Goal: Task Accomplishment & Management: Manage account settings

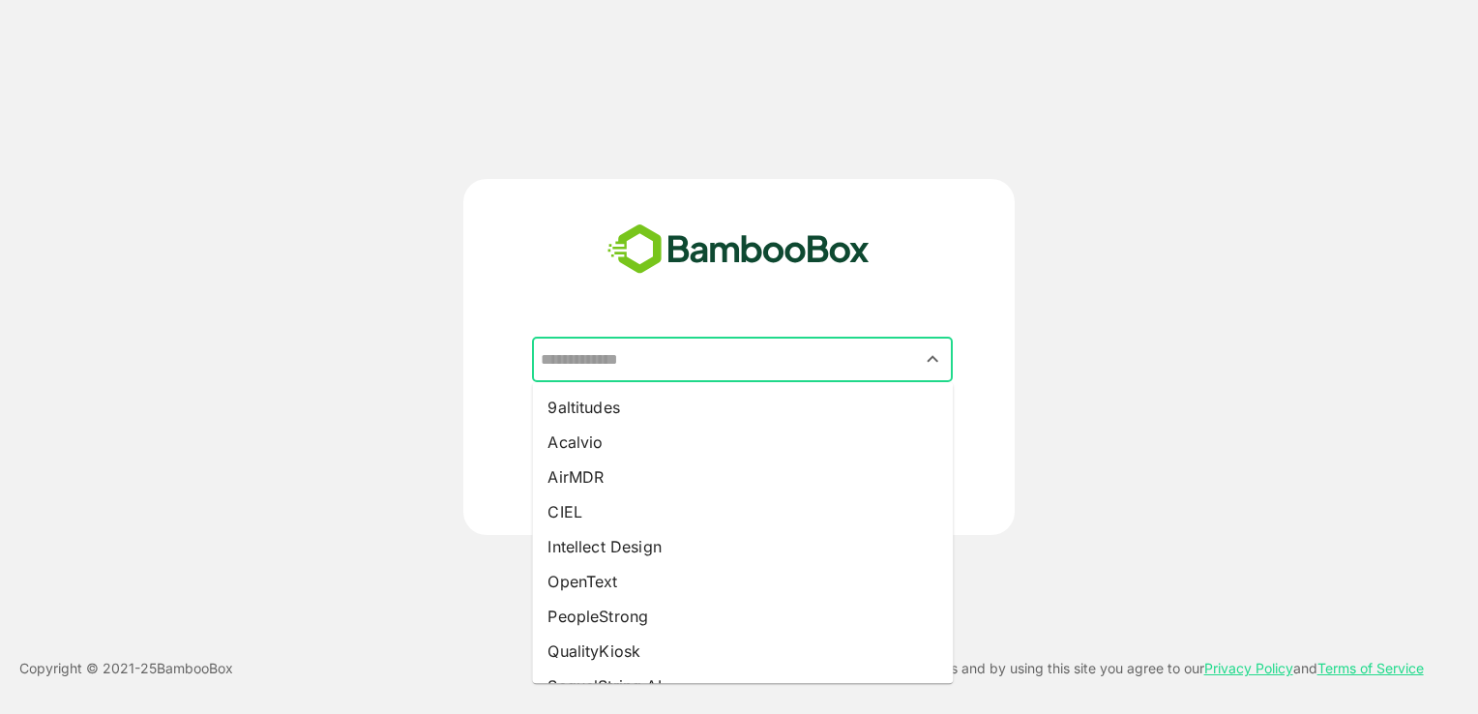
click at [734, 377] on input "text" at bounding box center [742, 360] width 413 height 37
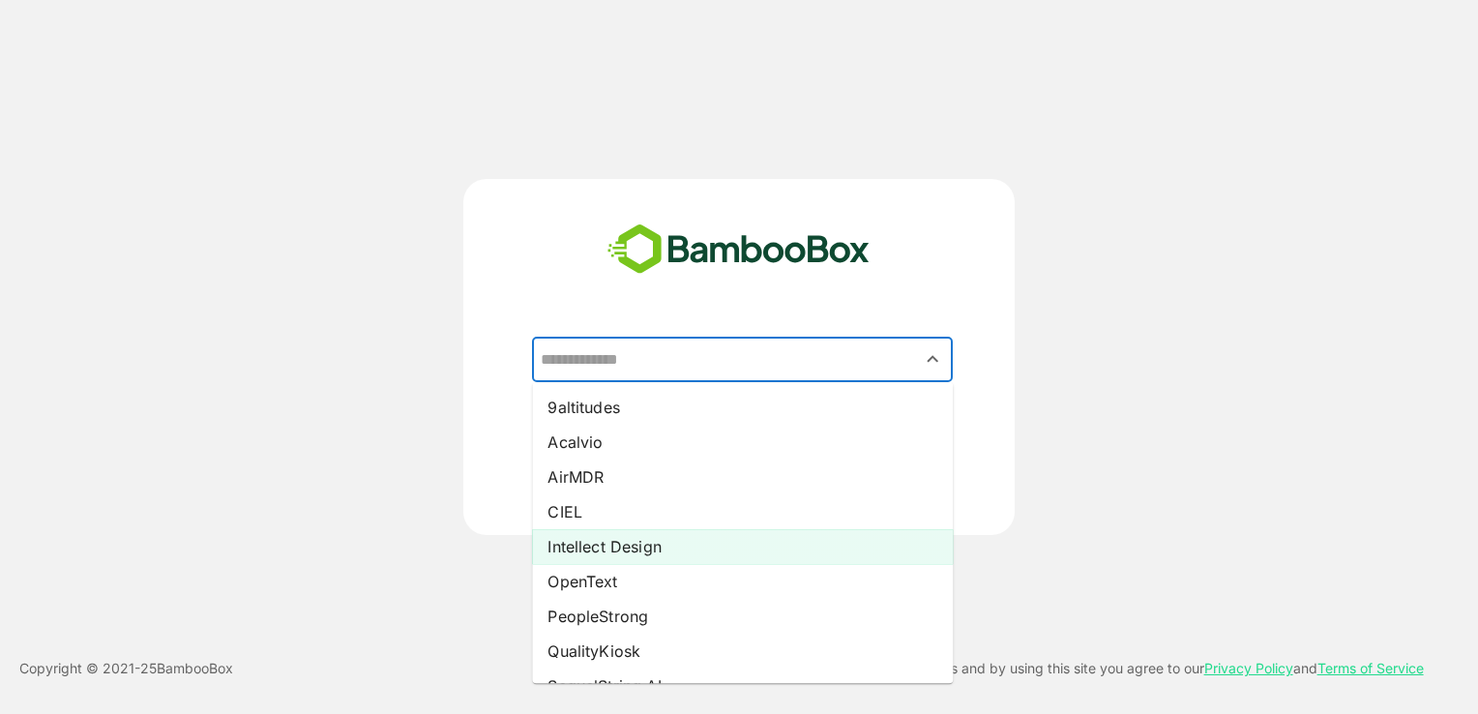
click at [670, 556] on li "Intellect Design" at bounding box center [742, 546] width 421 height 35
type input "**********"
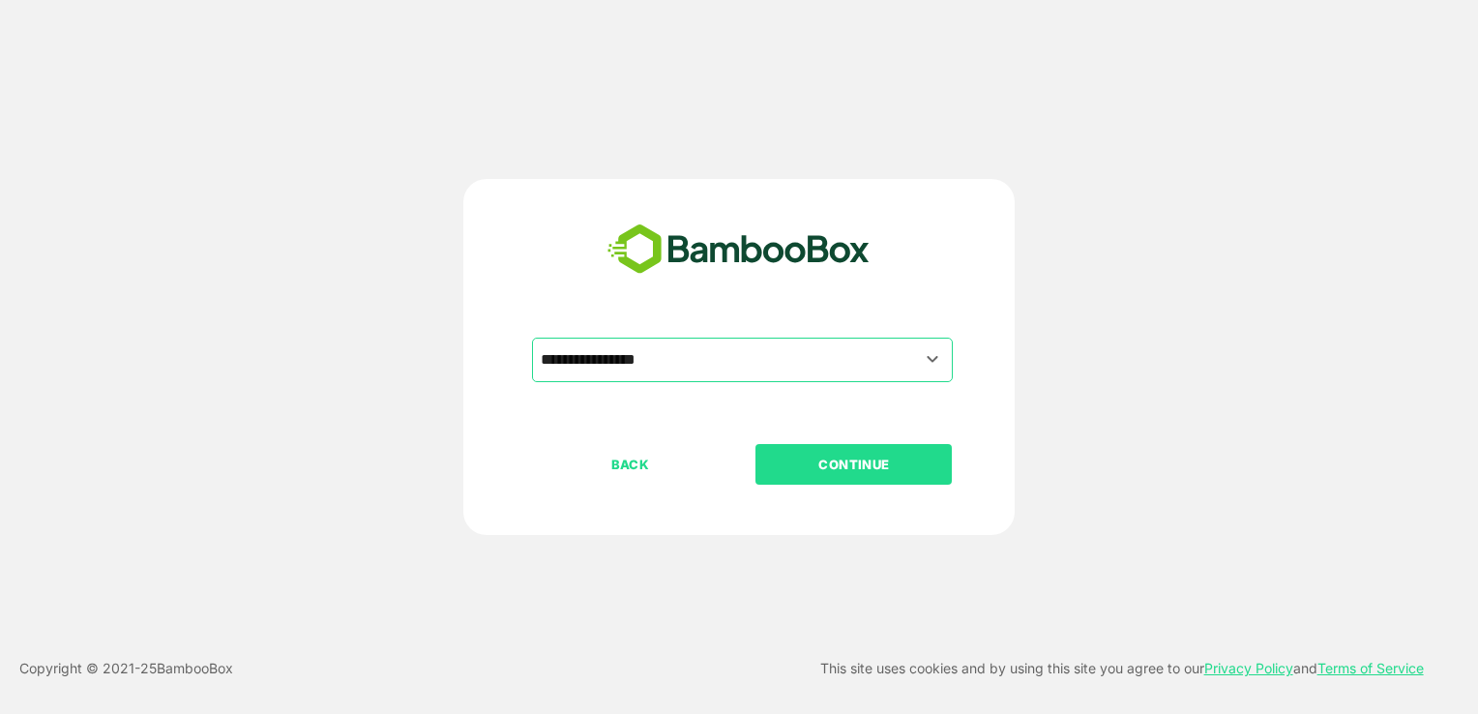
click at [809, 467] on p "CONTINUE" at bounding box center [853, 464] width 193 height 21
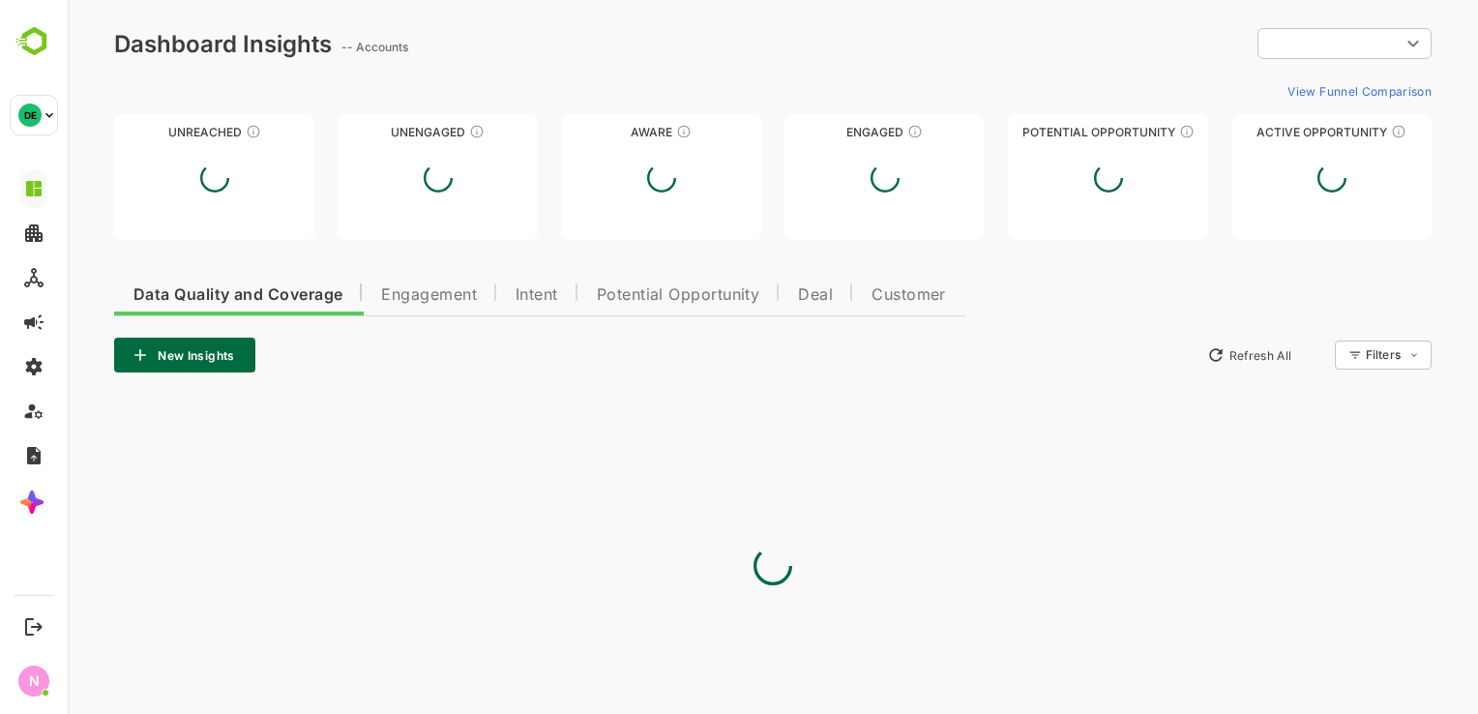
type input "**********"
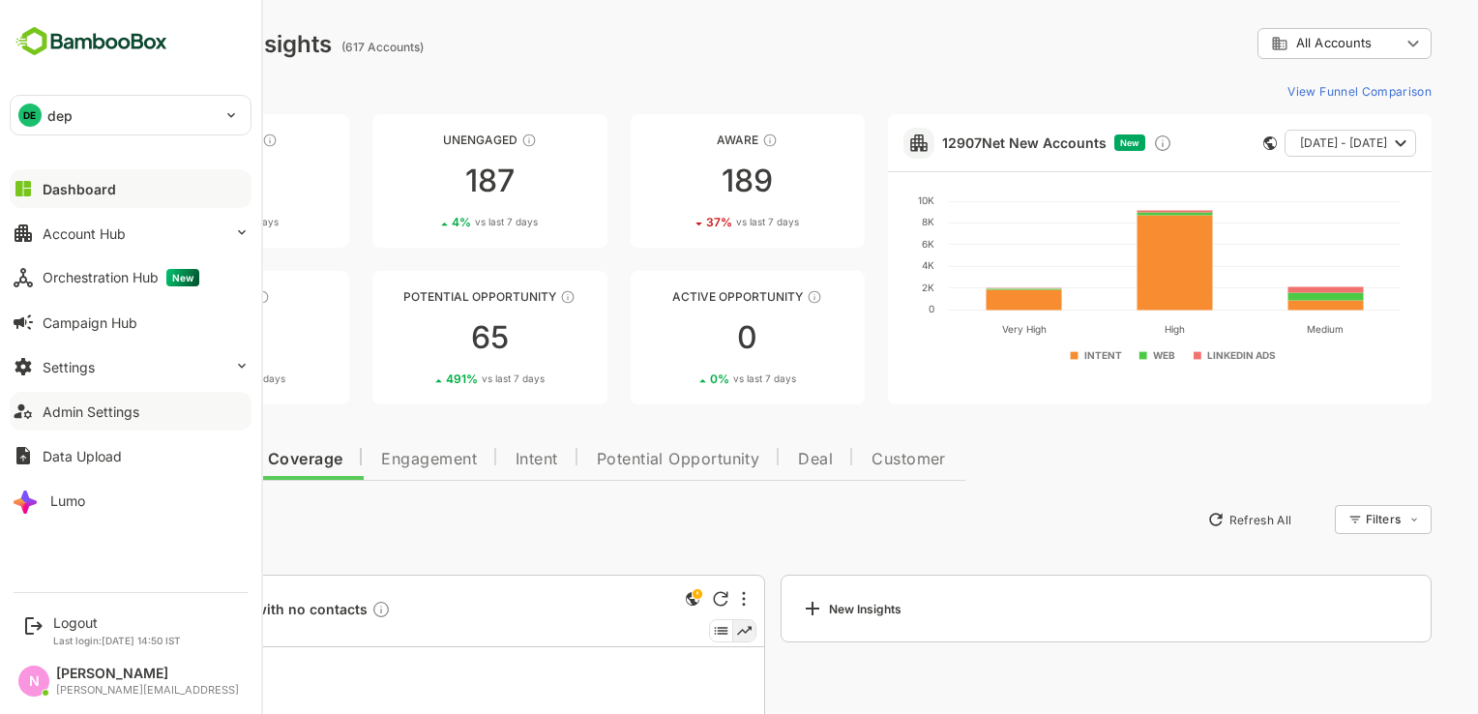
click at [45, 421] on button "Admin Settings" at bounding box center [131, 411] width 242 height 39
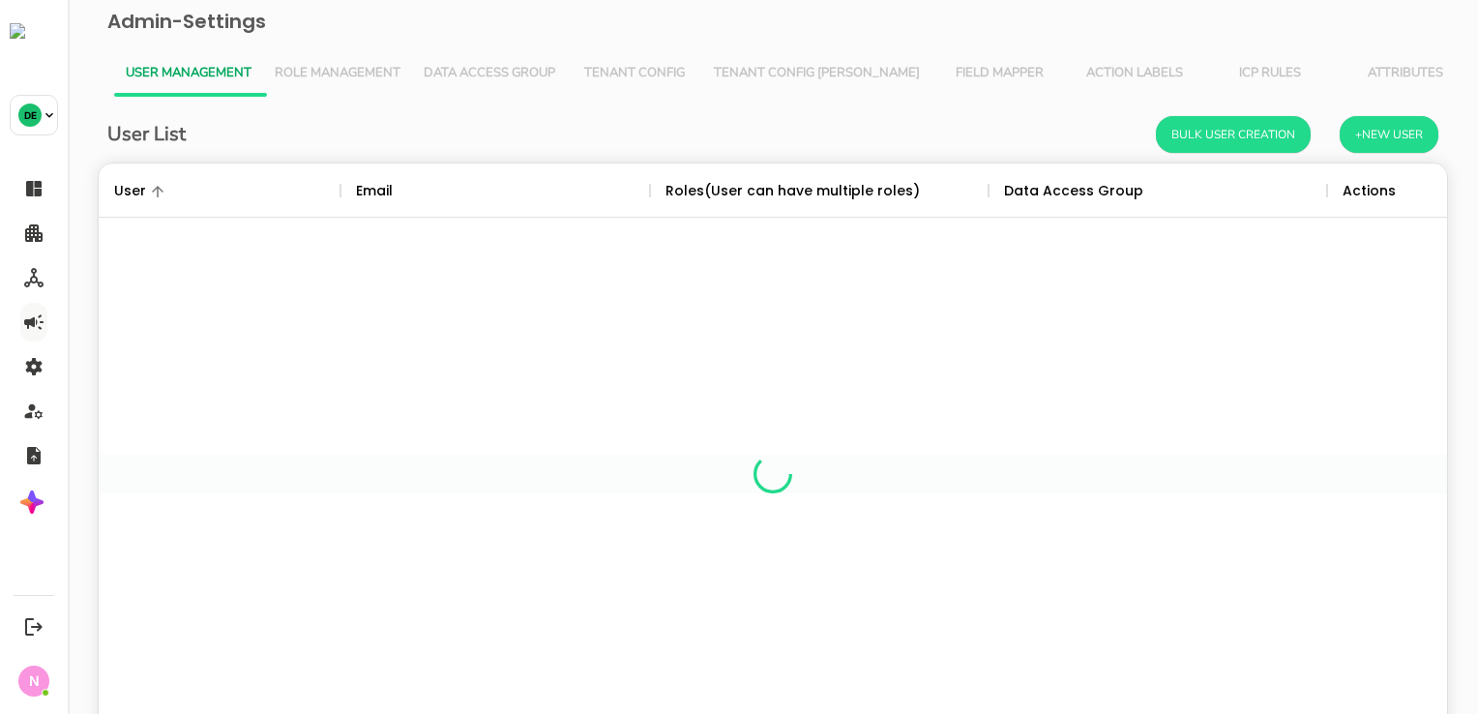
scroll to position [552, 1320]
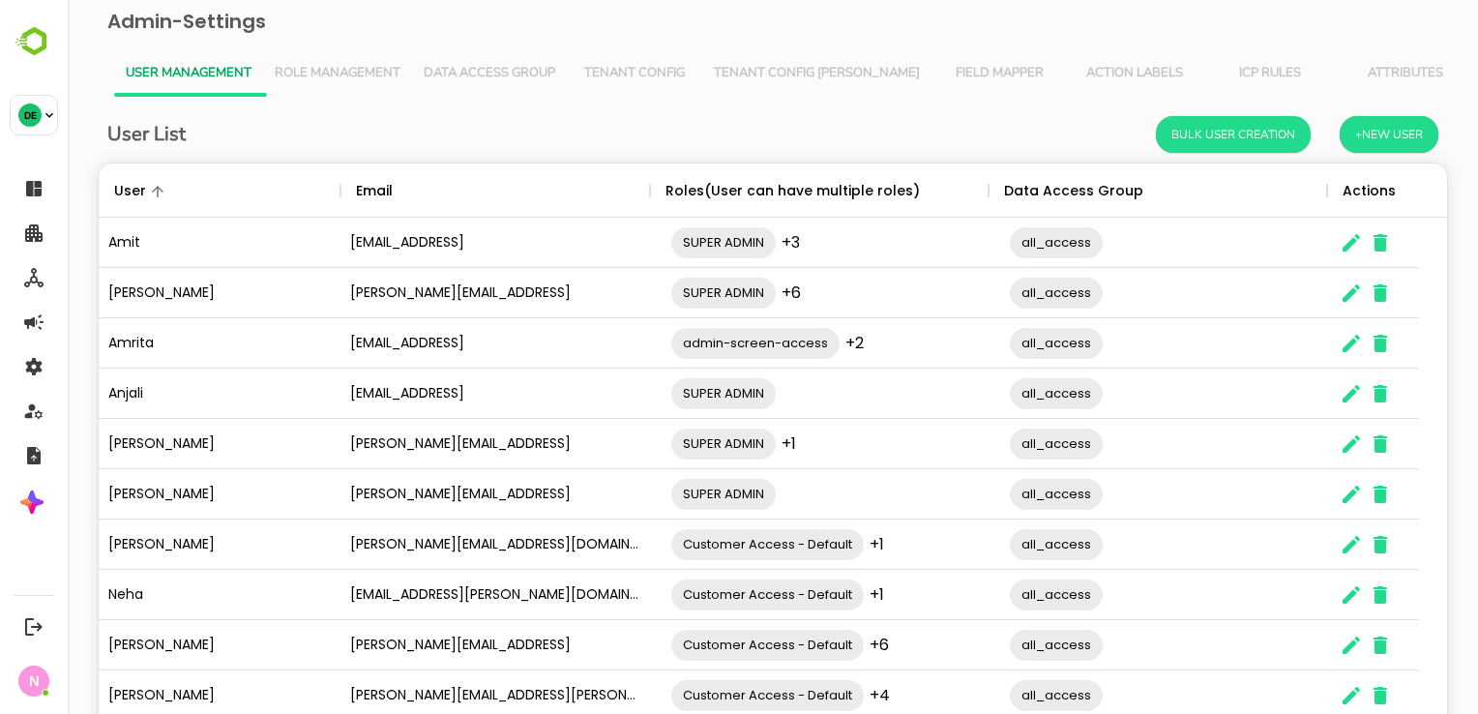
click at [1214, 67] on span "ICP Rules" at bounding box center [1270, 73] width 112 height 15
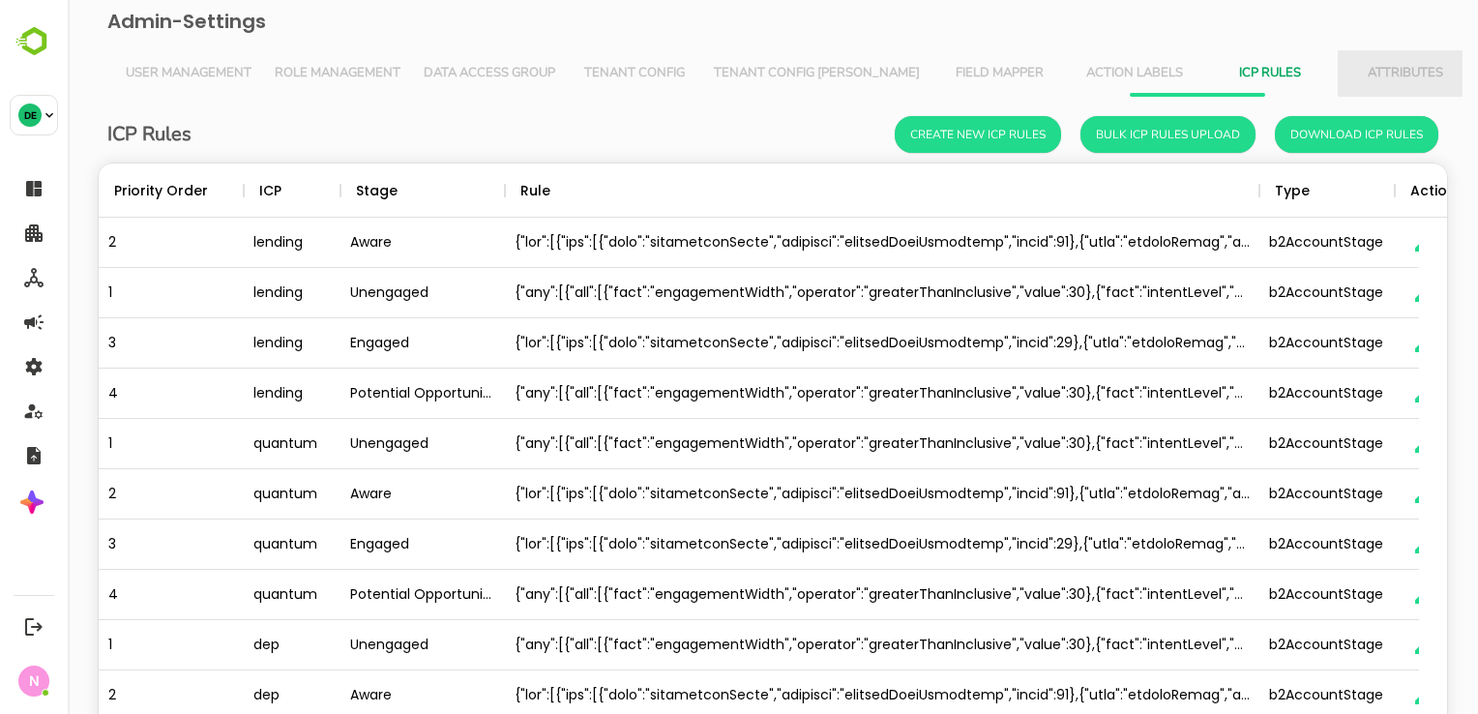
click at [1350, 66] on span "Attributes" at bounding box center [1406, 73] width 112 height 15
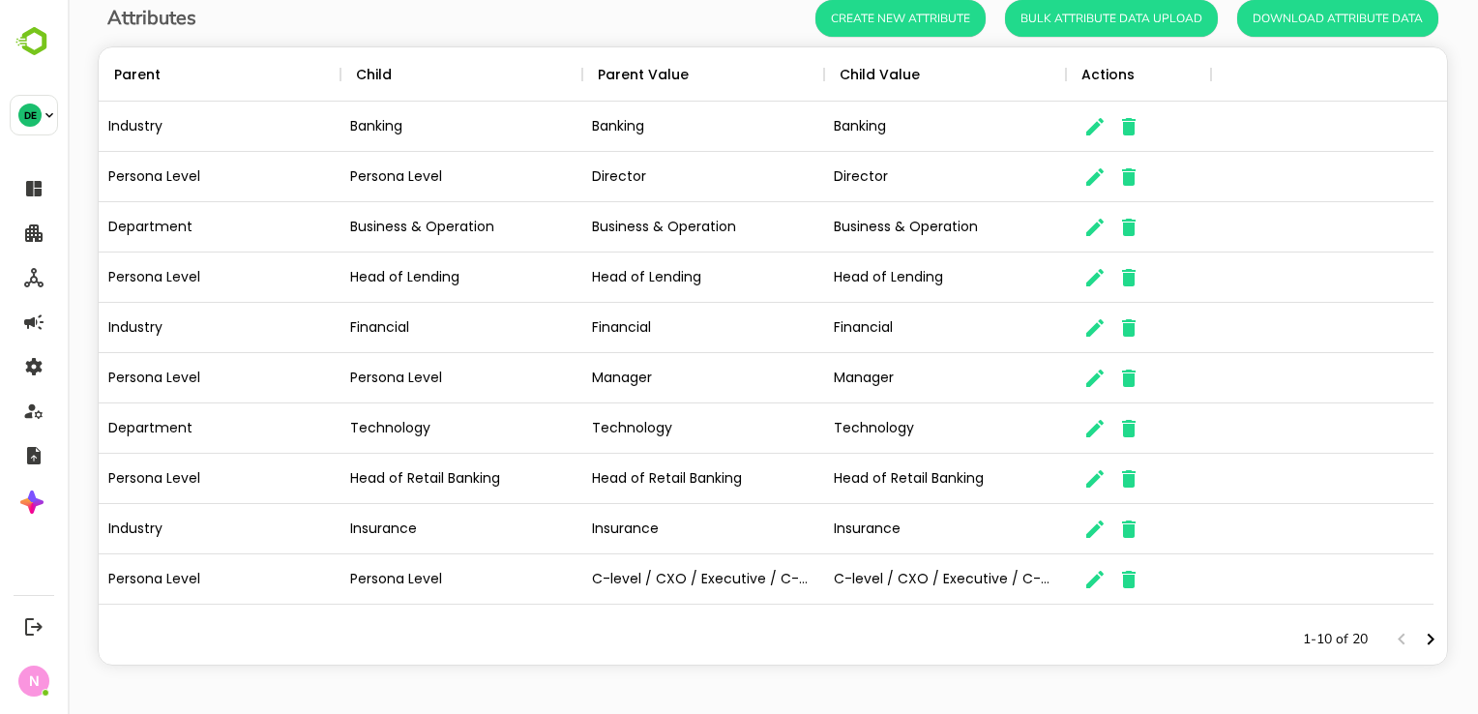
scroll to position [0, 0]
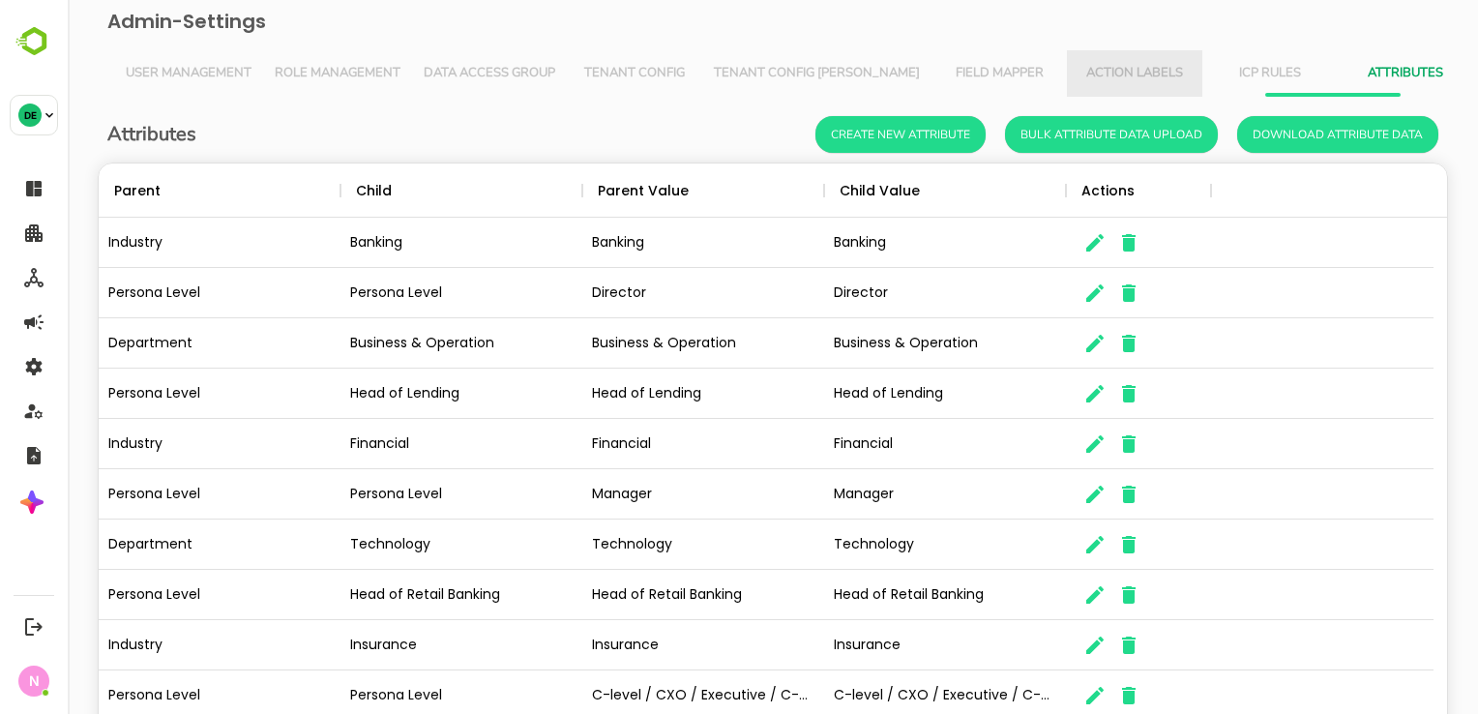
click at [1084, 74] on span "Action Labels" at bounding box center [1135, 73] width 112 height 15
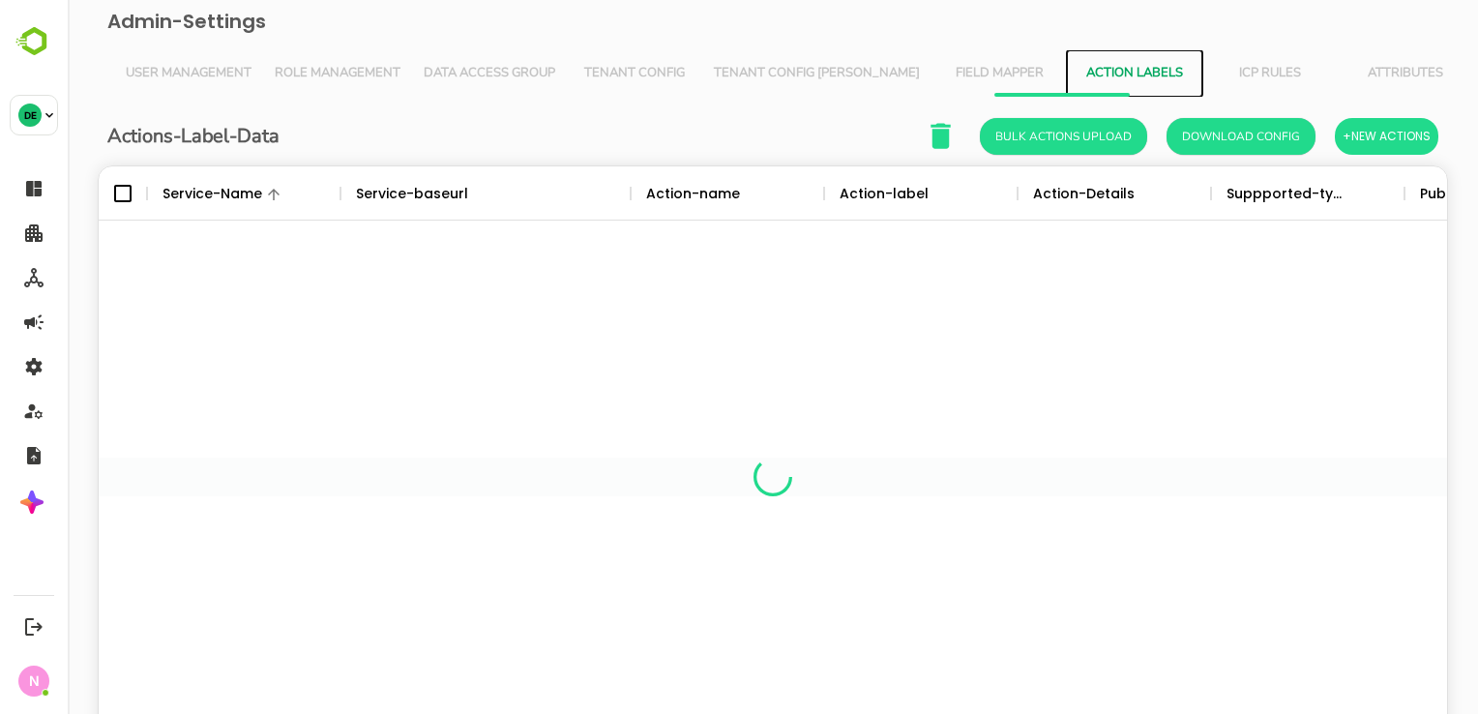
scroll to position [552, 1320]
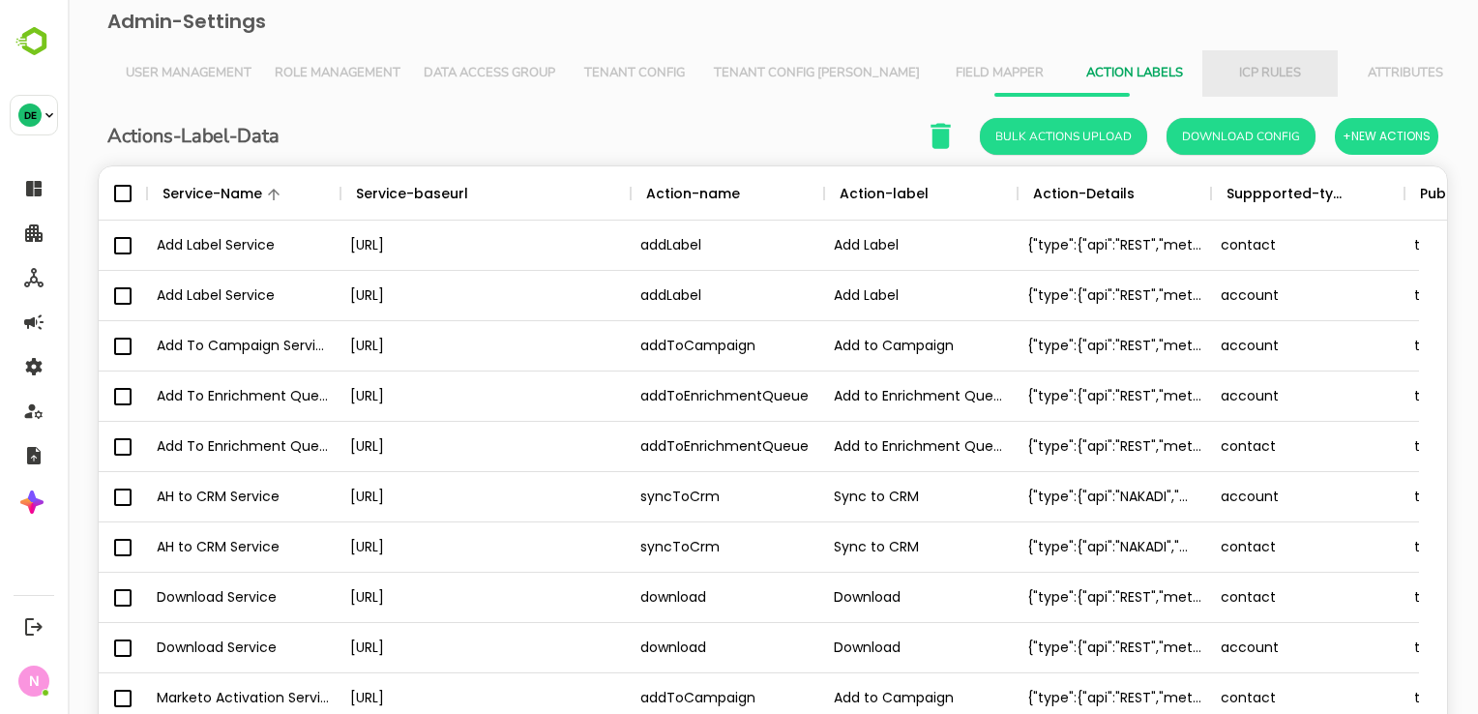
click at [1214, 79] on span "ICP Rules" at bounding box center [1270, 73] width 112 height 15
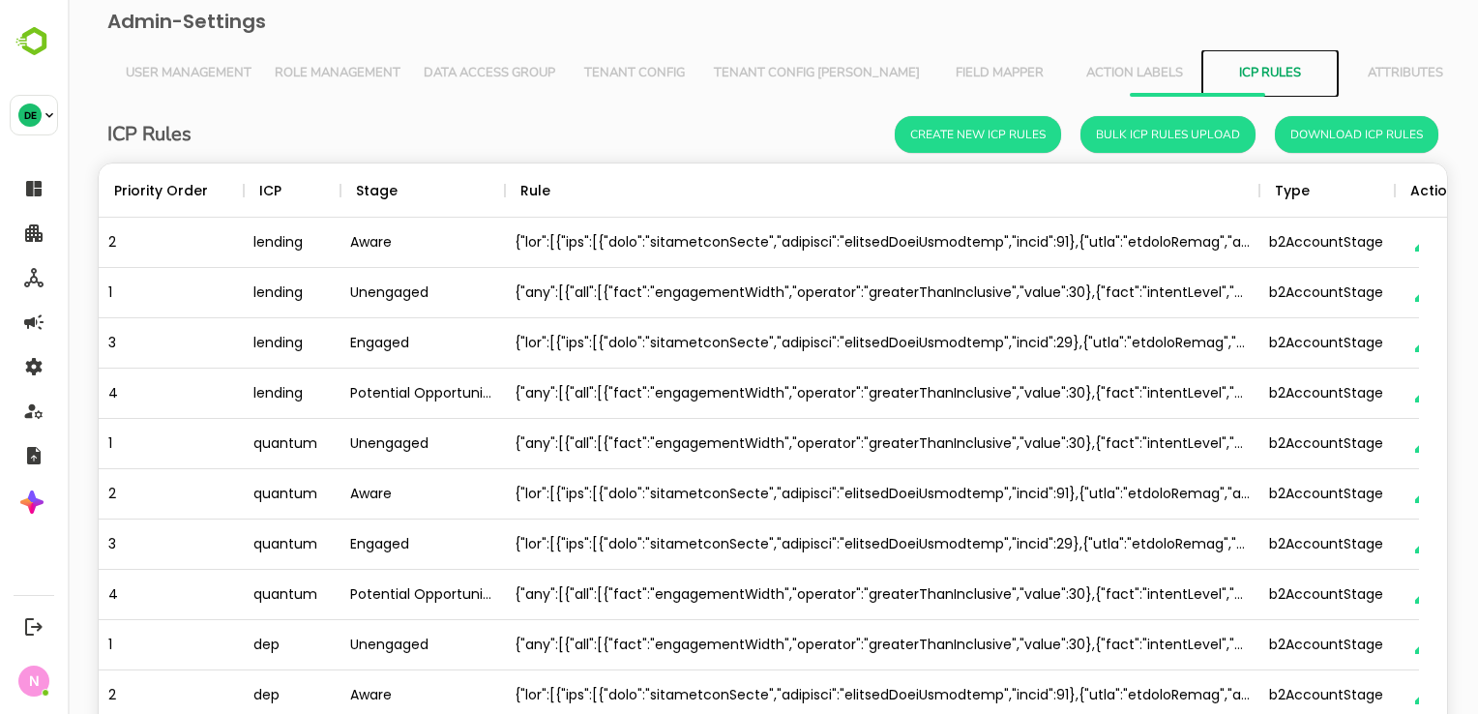
scroll to position [116, 0]
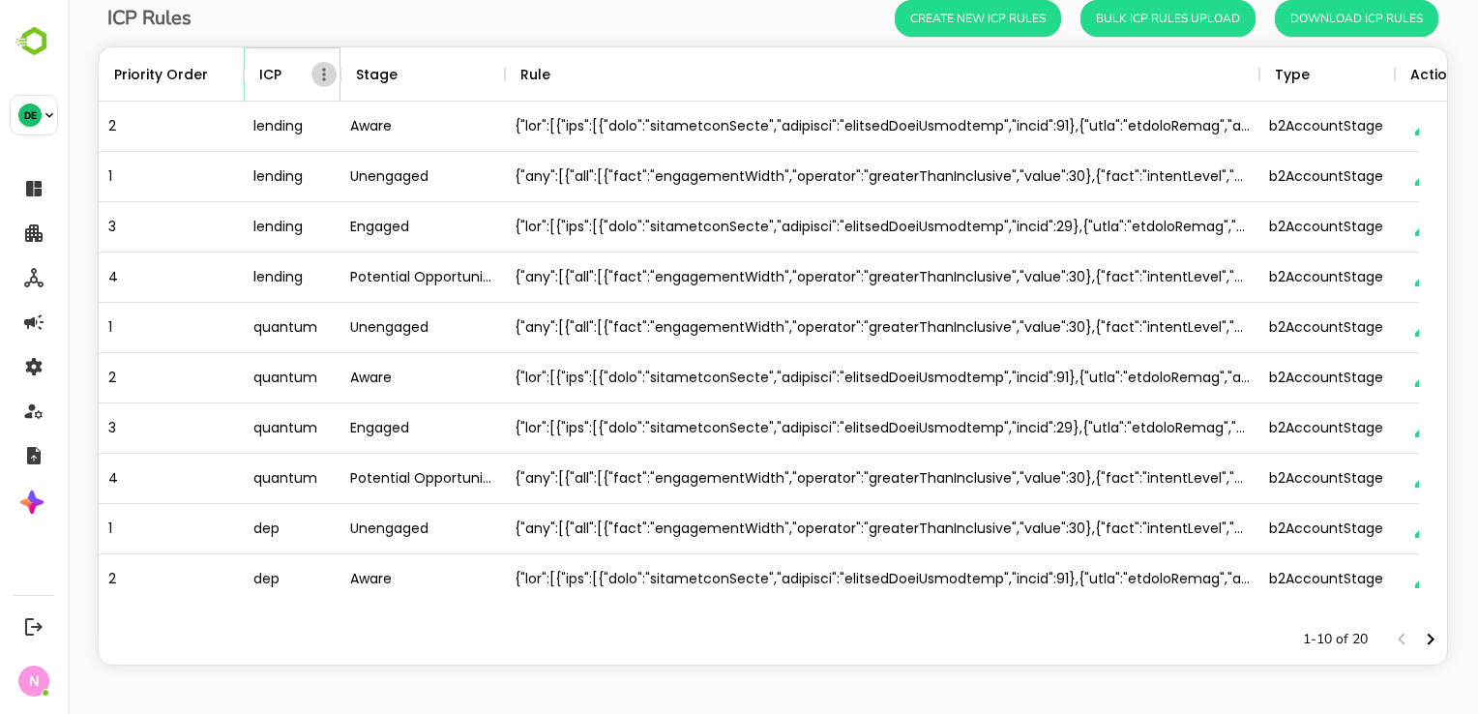
click at [321, 76] on icon "Menu" at bounding box center [323, 74] width 19 height 19
click at [298, 120] on li "Filter" at bounding box center [270, 111] width 134 height 35
select select "***"
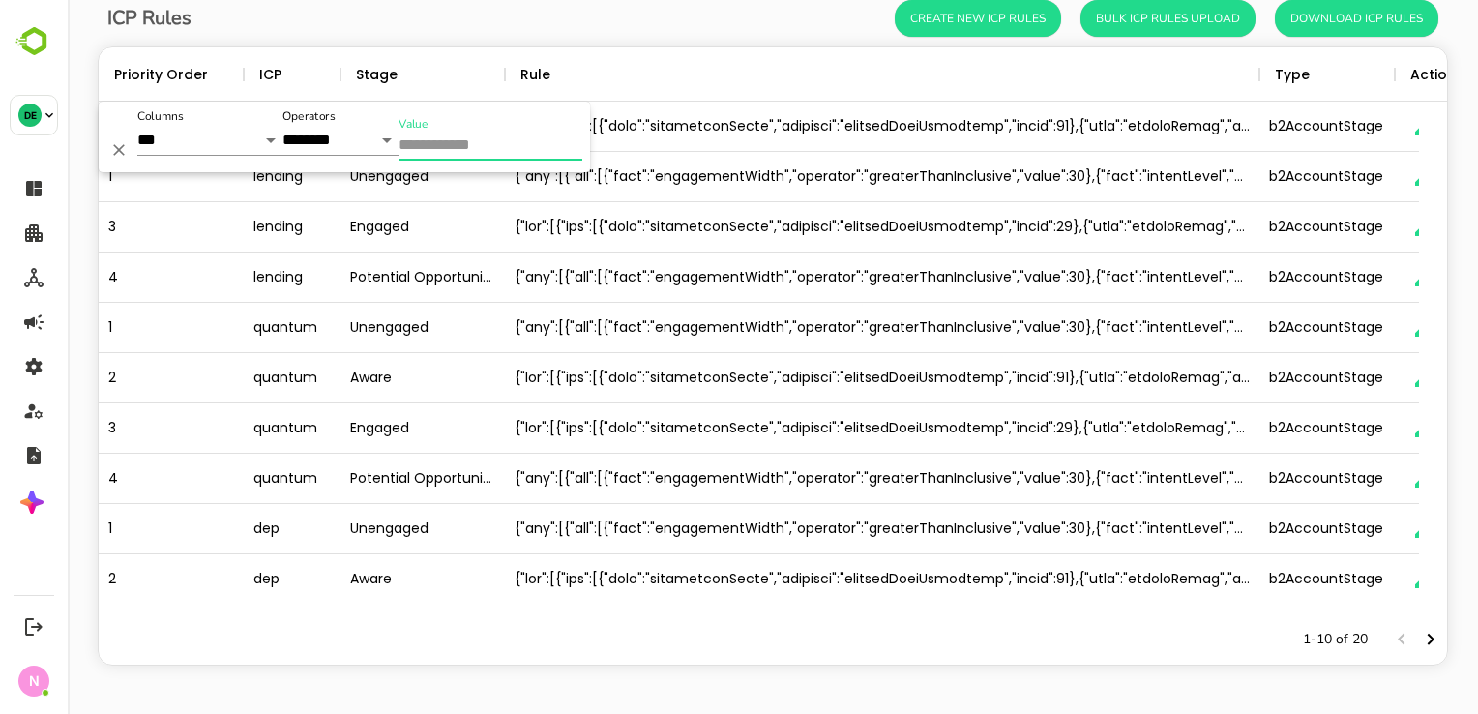
click at [419, 149] on input "Value" at bounding box center [491, 147] width 184 height 28
type input "***"
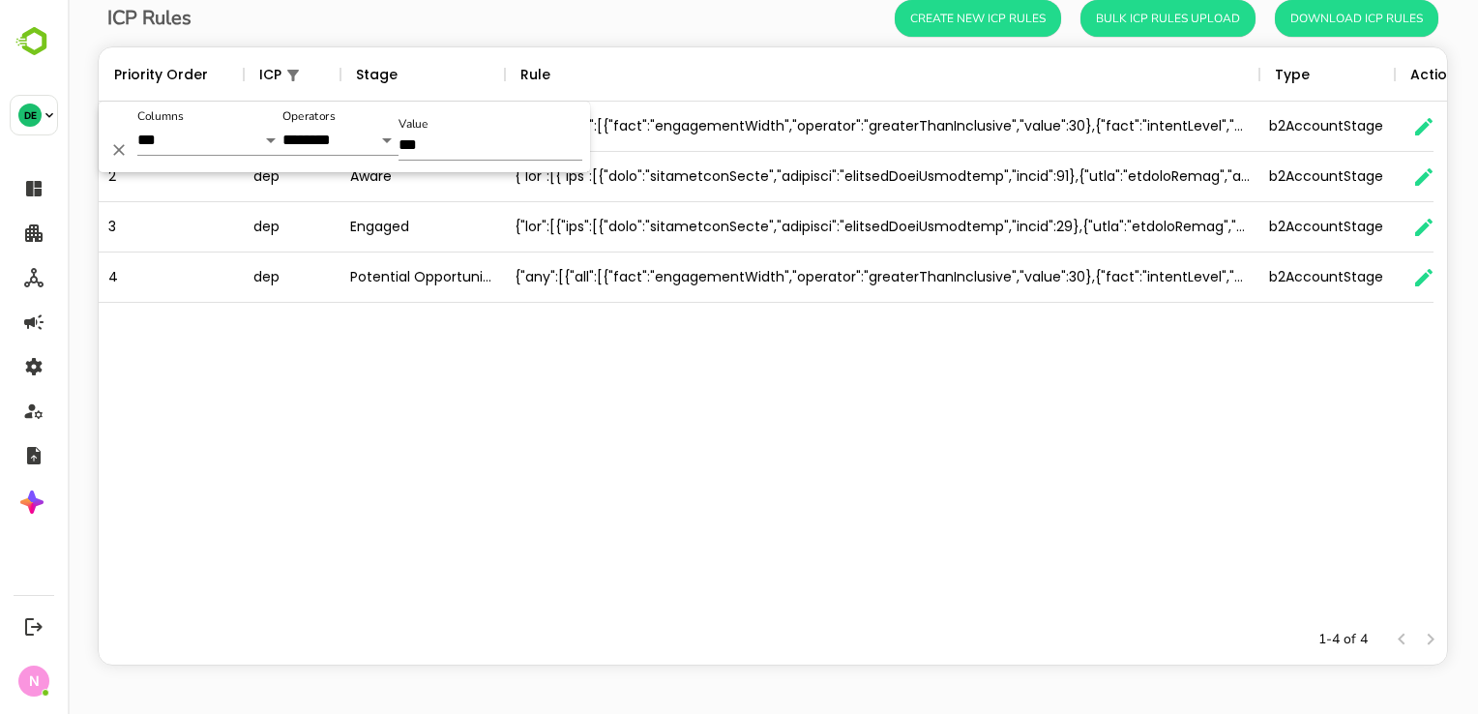
click at [443, 477] on div "1 dep Unengaged {"any":[{"all":[{"fact":"engagementWidth","operator":"greaterTh…" at bounding box center [773, 358] width 1349 height 513
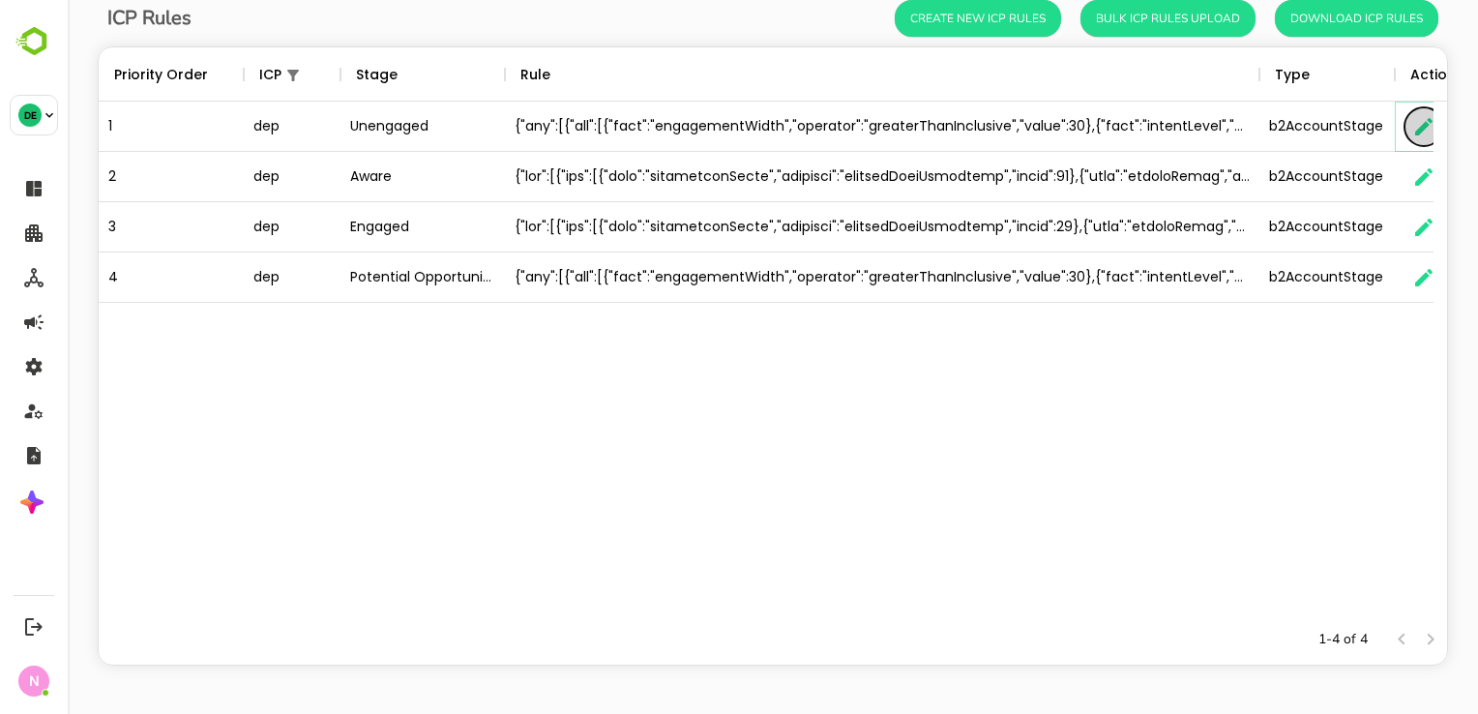
click at [1427, 122] on icon "button" at bounding box center [1423, 126] width 23 height 23
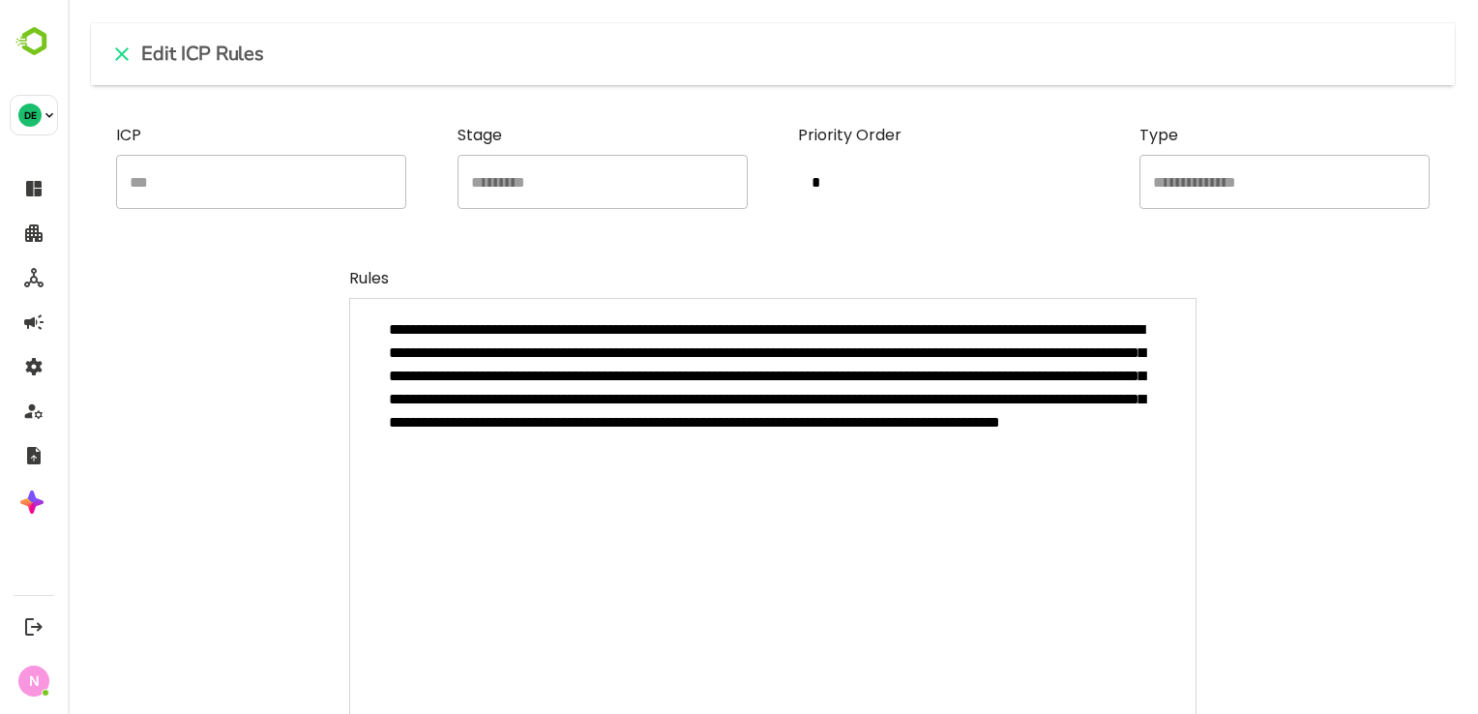
click at [694, 416] on textarea "**********" at bounding box center [772, 534] width 847 height 472
click at [109, 72] on div "Edit ICP Rules" at bounding box center [766, 54] width 1350 height 62
click at [118, 57] on icon "close" at bounding box center [122, 54] width 14 height 14
type textarea "*"
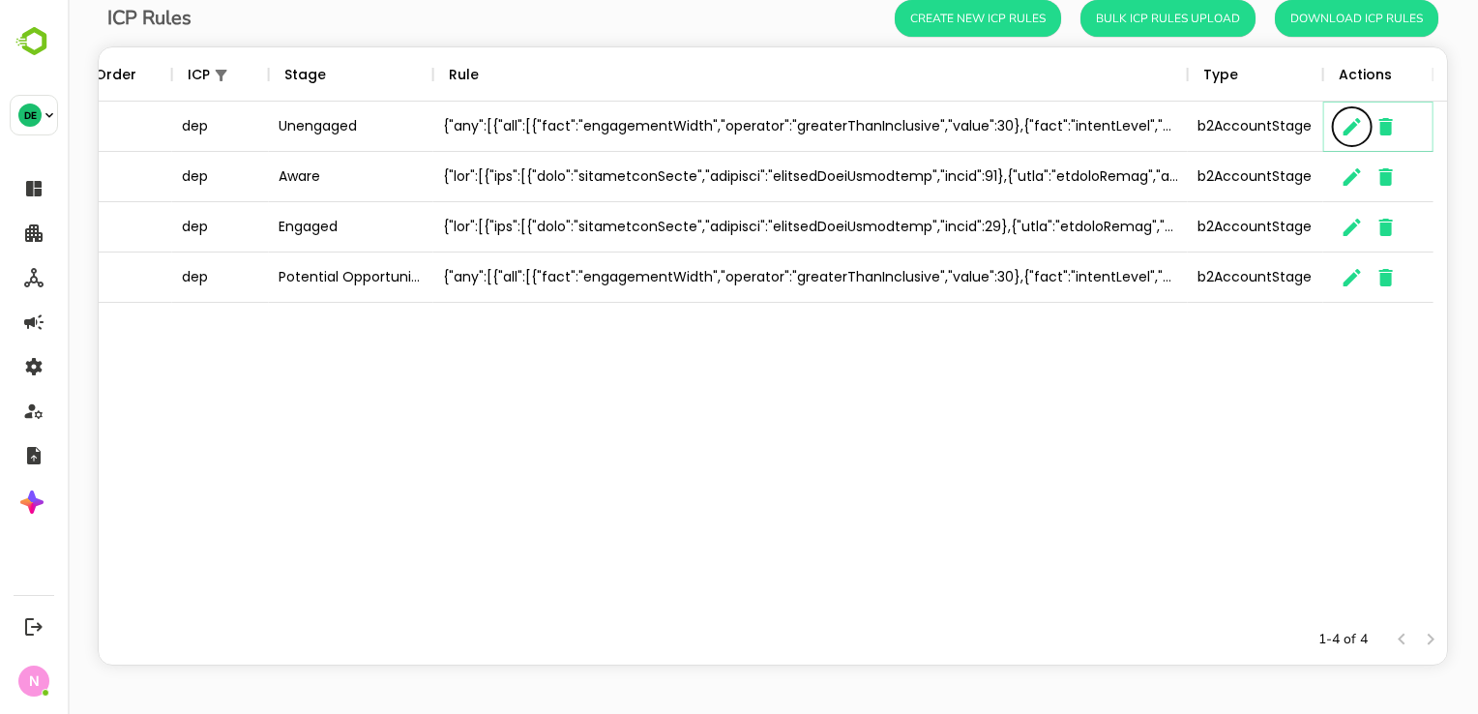
scroll to position [0, 72]
click at [1336, 184] on button "button" at bounding box center [1352, 177] width 39 height 39
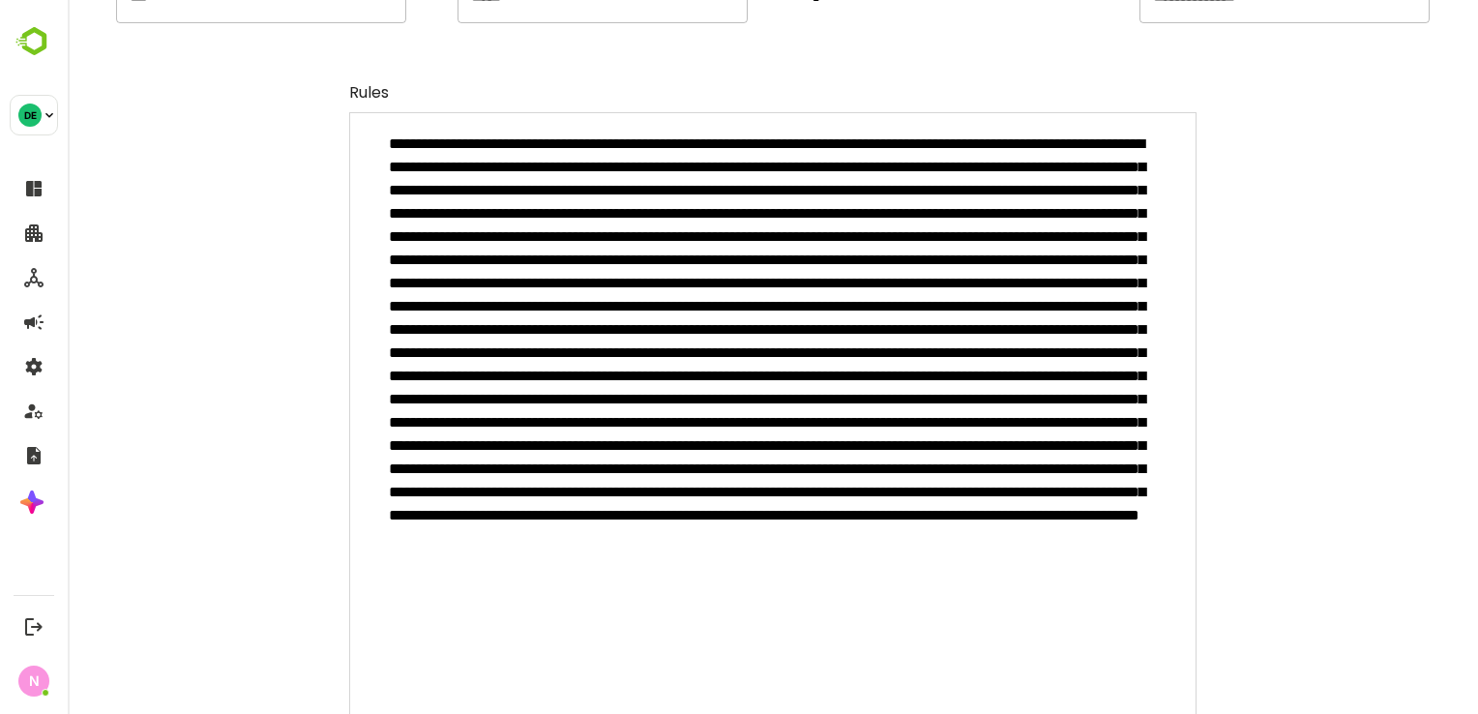
scroll to position [0, 0]
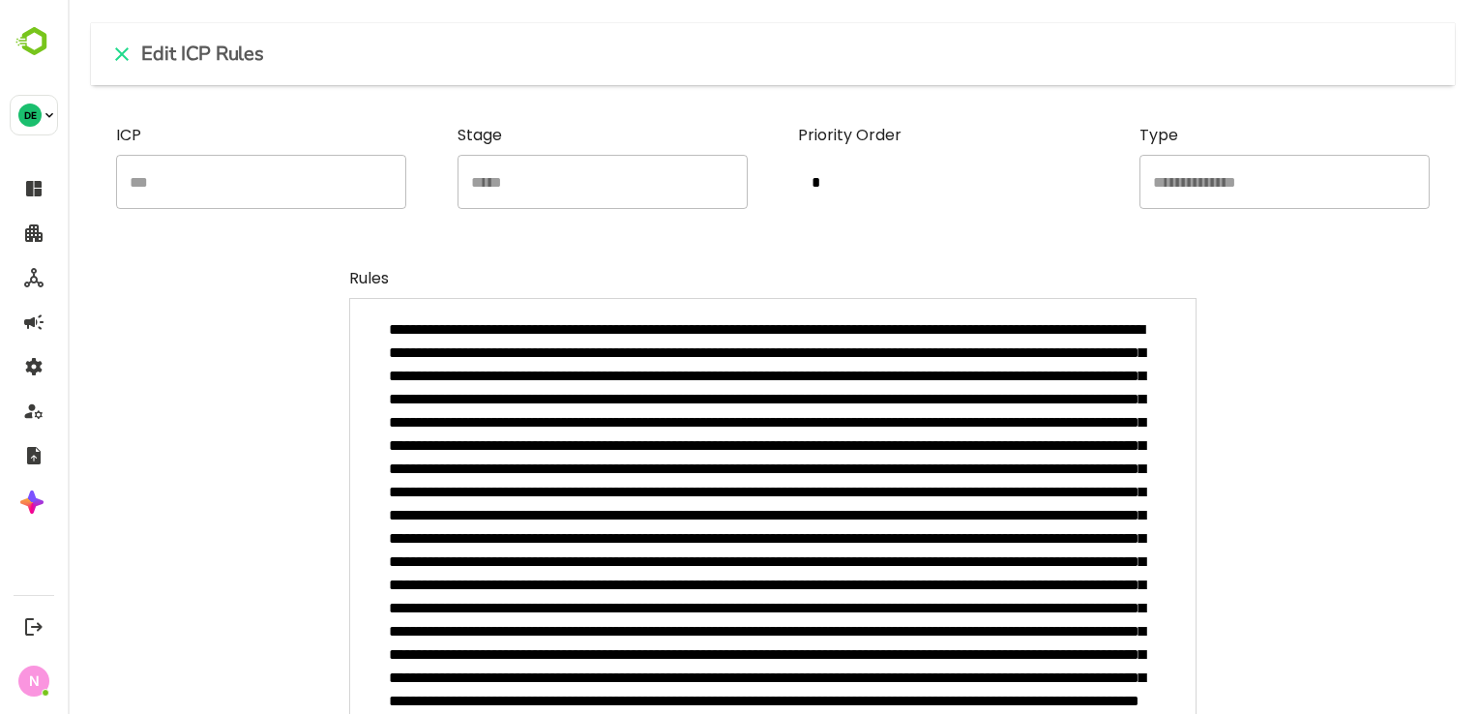
click at [688, 384] on textarea "minimum height" at bounding box center [772, 627] width 847 height 658
click at [122, 60] on icon "close" at bounding box center [121, 54] width 23 height 23
type textarea "*"
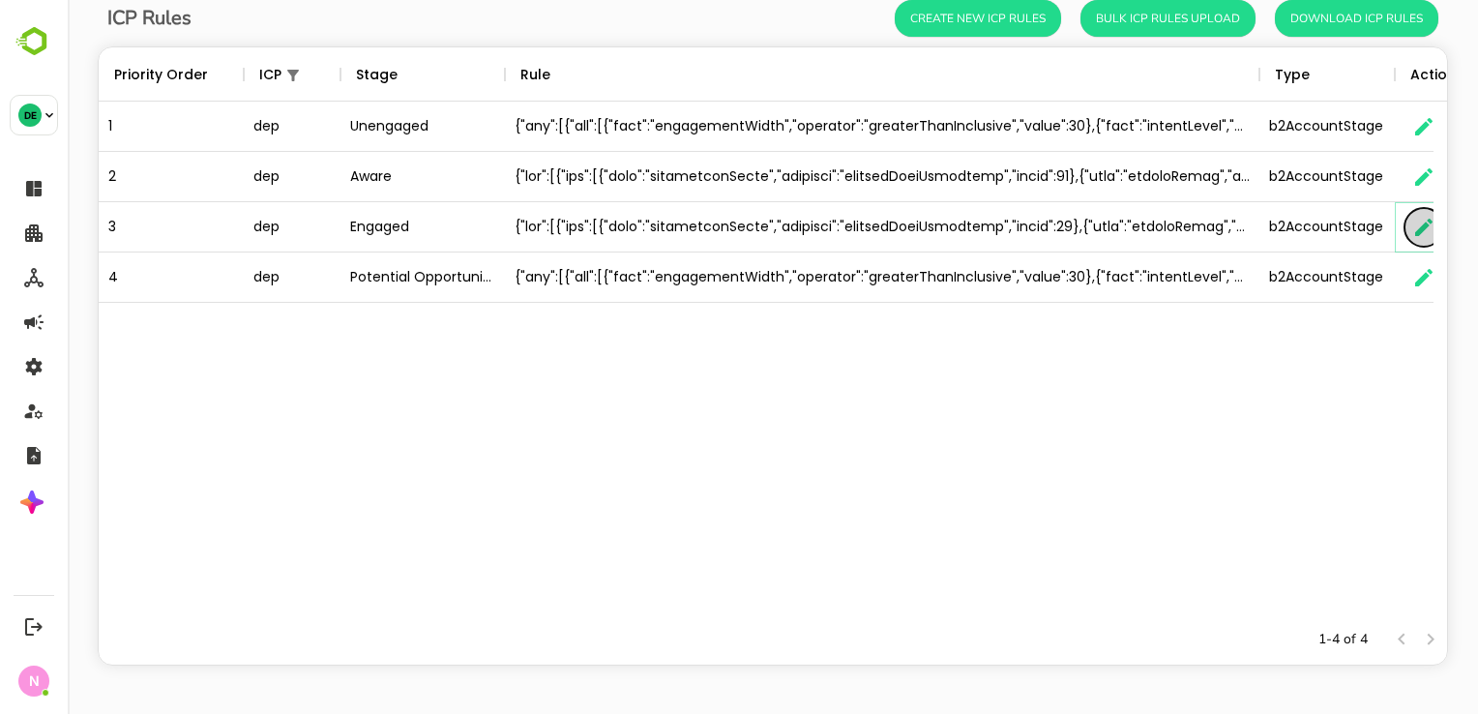
click at [1427, 224] on icon "button" at bounding box center [1423, 227] width 17 height 17
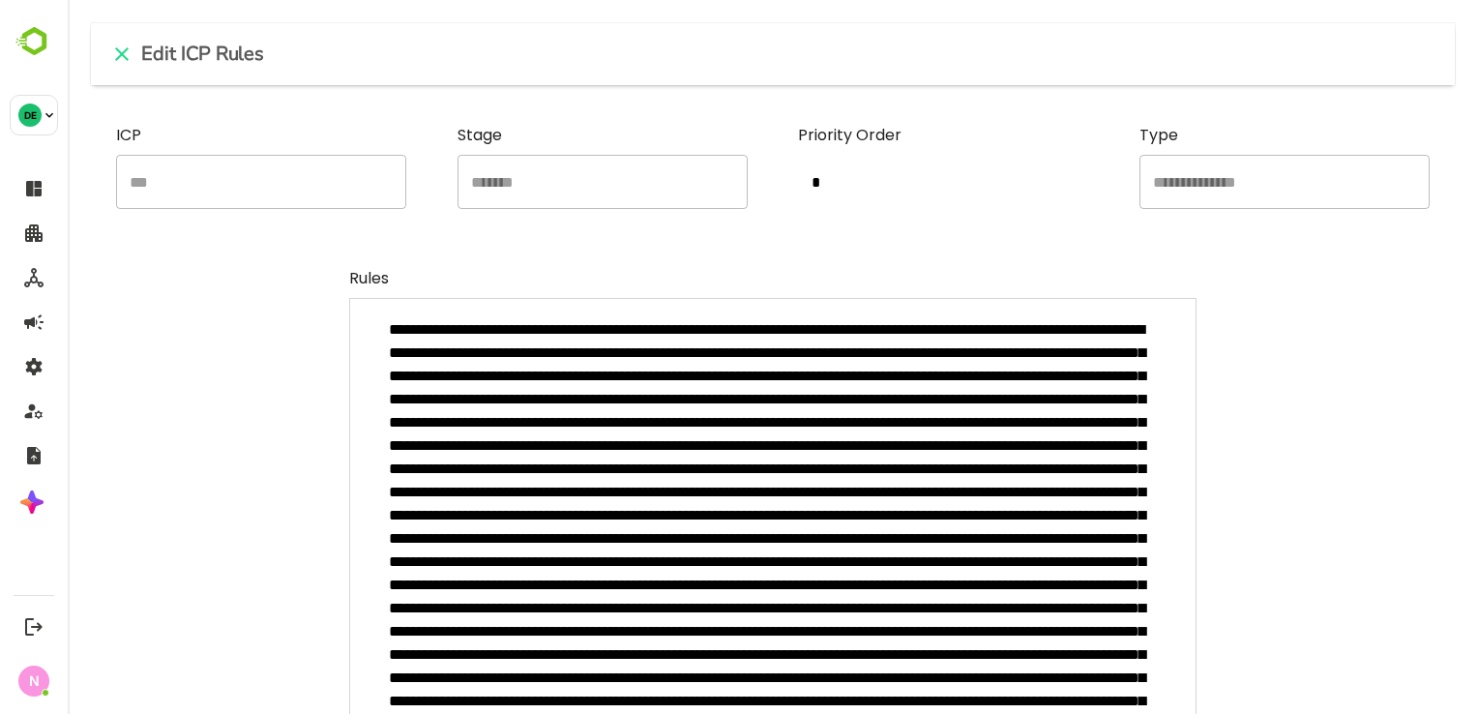
click at [116, 49] on icon "close" at bounding box center [122, 54] width 14 height 14
type textarea "*"
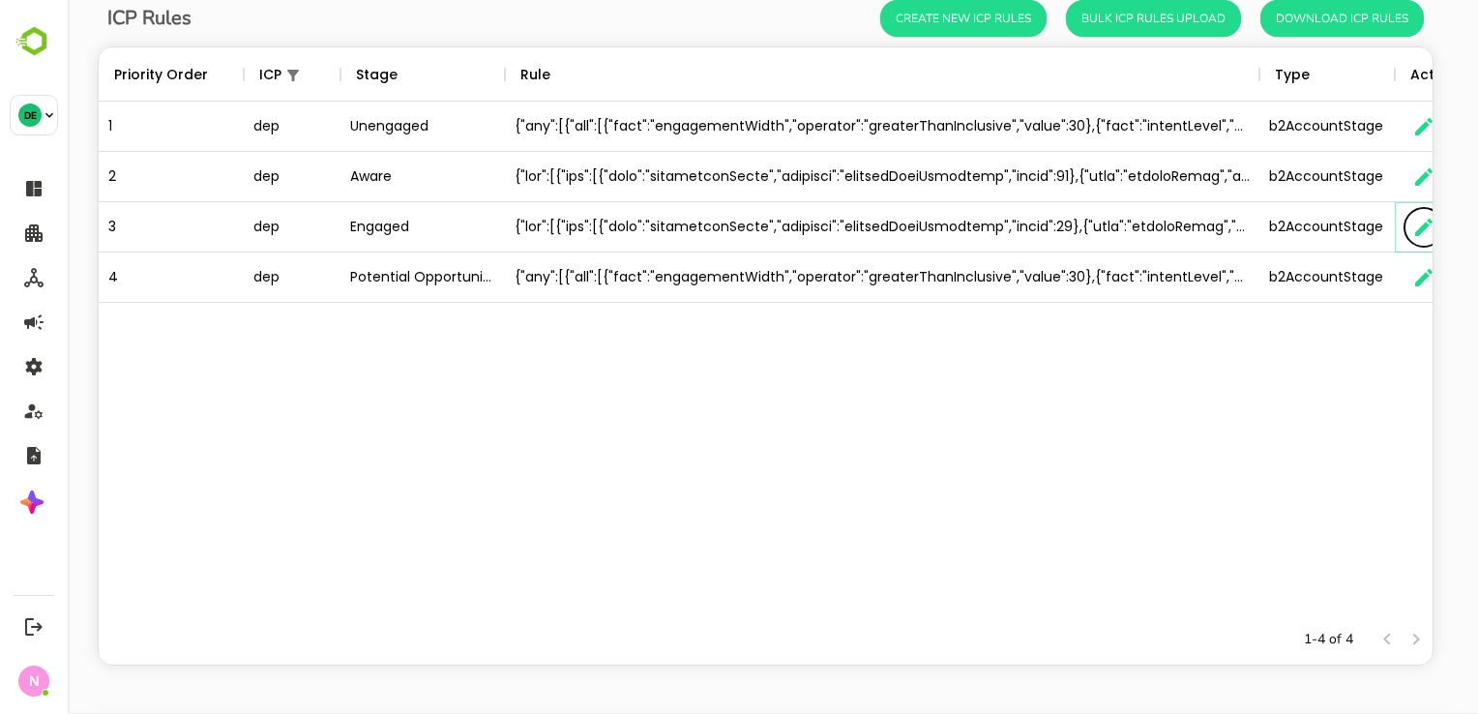
scroll to position [15, 15]
click at [1424, 270] on icon "button" at bounding box center [1423, 277] width 23 height 23
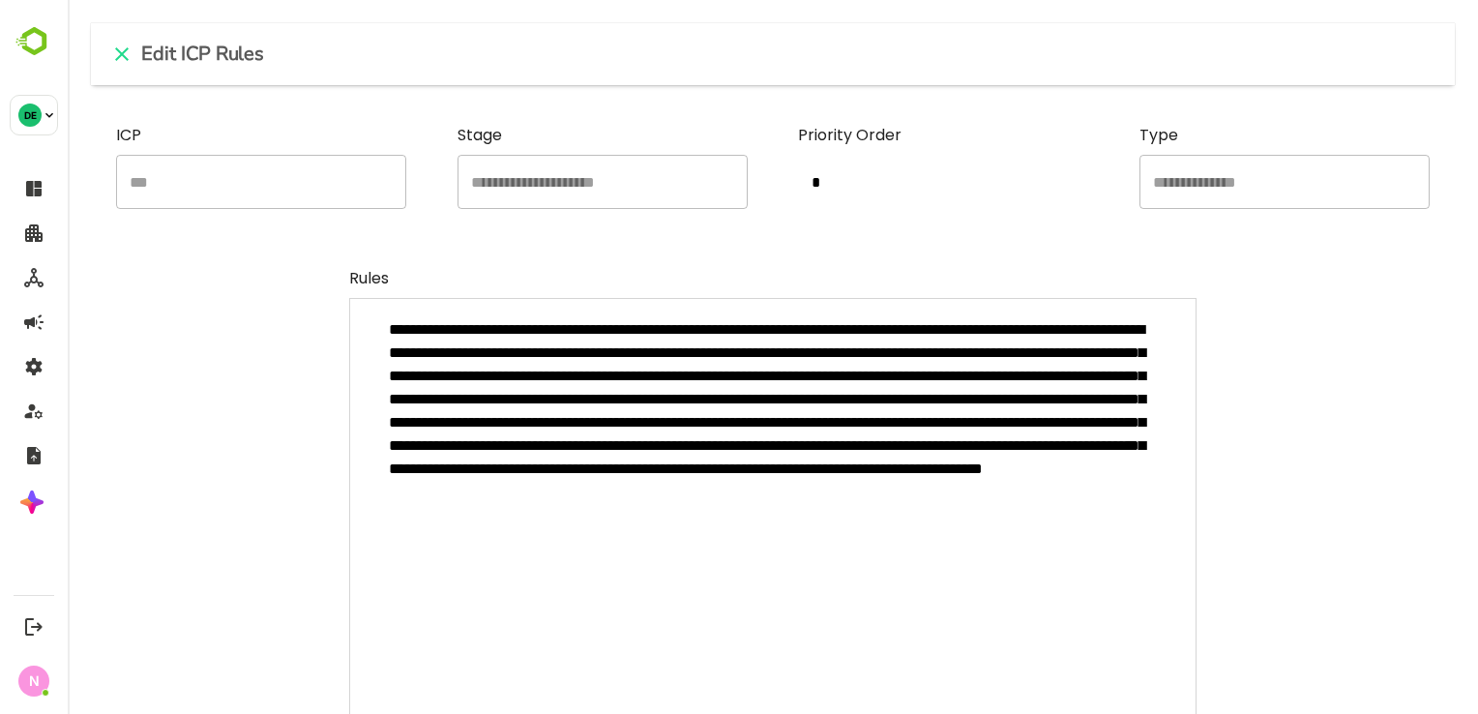
click at [545, 451] on textarea "**********" at bounding box center [772, 534] width 847 height 472
click at [689, 382] on textarea "**********" at bounding box center [772, 534] width 847 height 472
